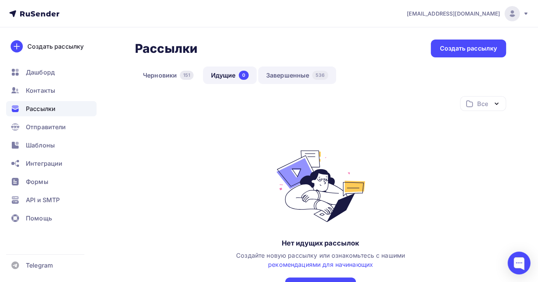
click at [293, 76] on link "Завершенные 536" at bounding box center [297, 75] width 78 height 17
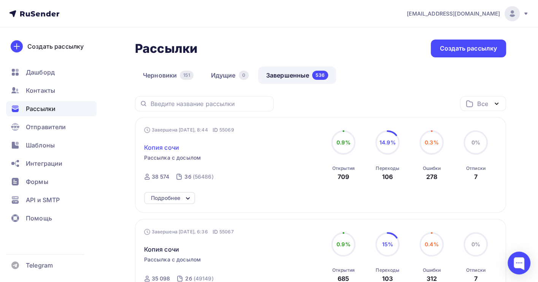
click at [170, 147] on span "Копия сочи" at bounding box center [161, 147] width 35 height 9
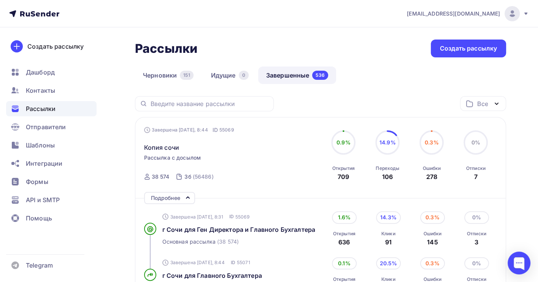
scroll to position [101, 0]
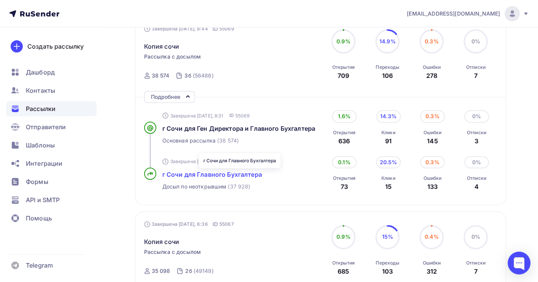
click at [208, 176] on span "г Сочи для Главного Бухгалтера" at bounding box center [212, 175] width 100 height 8
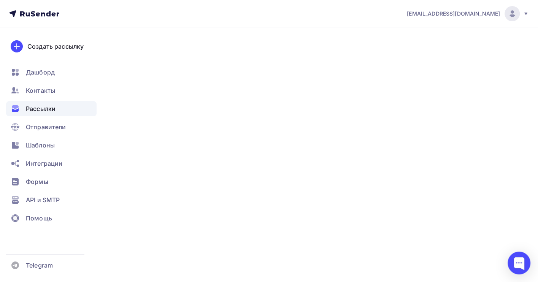
scroll to position [59, 0]
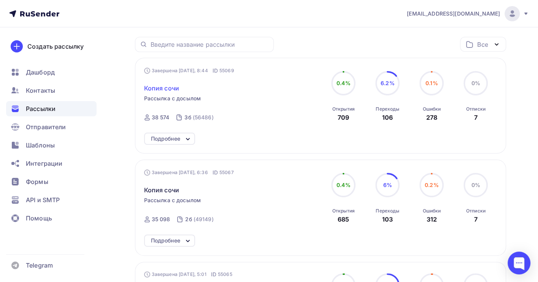
click at [158, 90] on span "Копия сочи" at bounding box center [161, 88] width 35 height 9
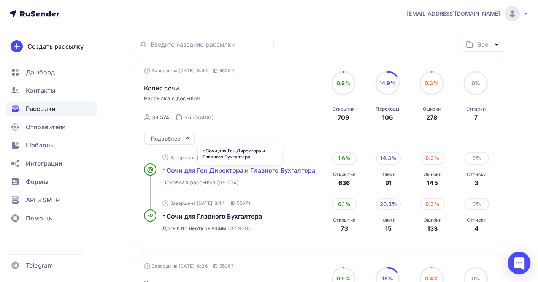
click at [247, 173] on span "г Сочи для Ген Директора и Главного Бухгалтера" at bounding box center [238, 171] width 153 height 8
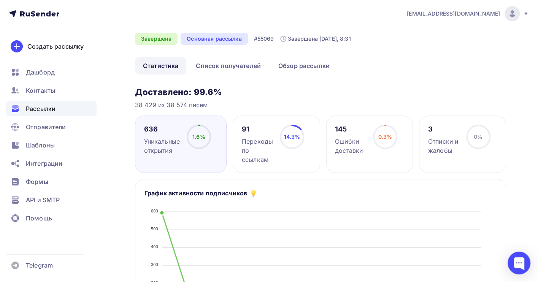
scroll to position [51, 0]
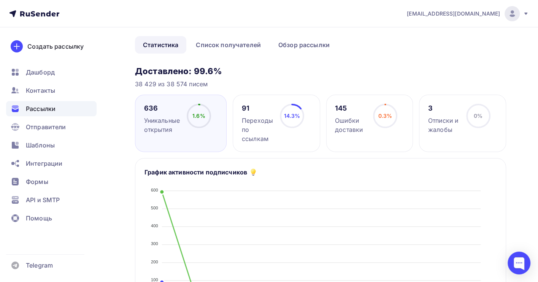
click at [52, 109] on span "Рассылки" at bounding box center [41, 108] width 30 height 9
